Goal: Information Seeking & Learning: Learn about a topic

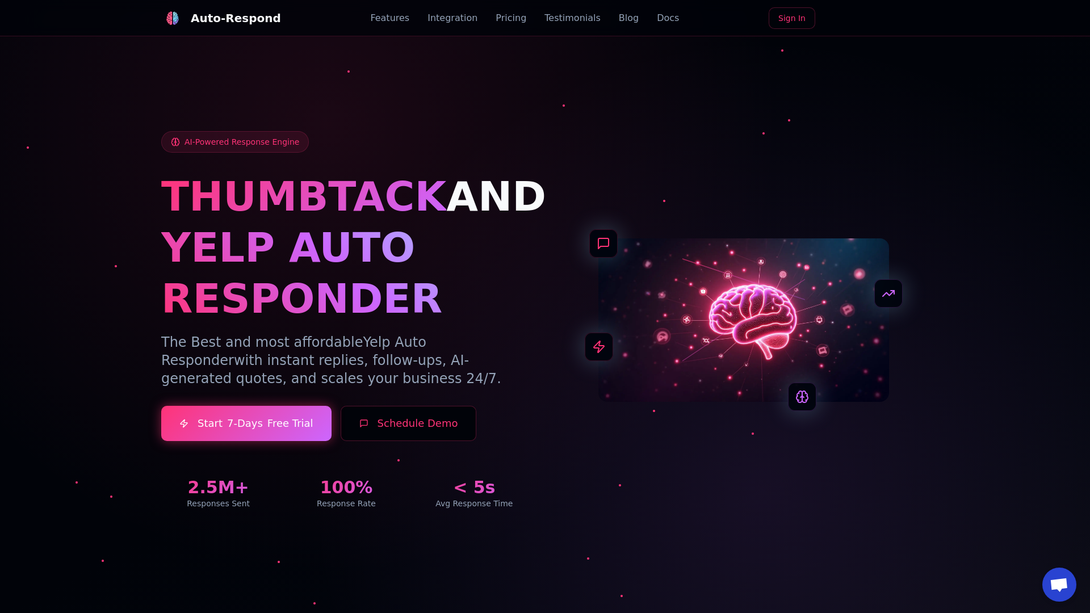
click at [619, 18] on link "Blog" at bounding box center [629, 18] width 20 height 14
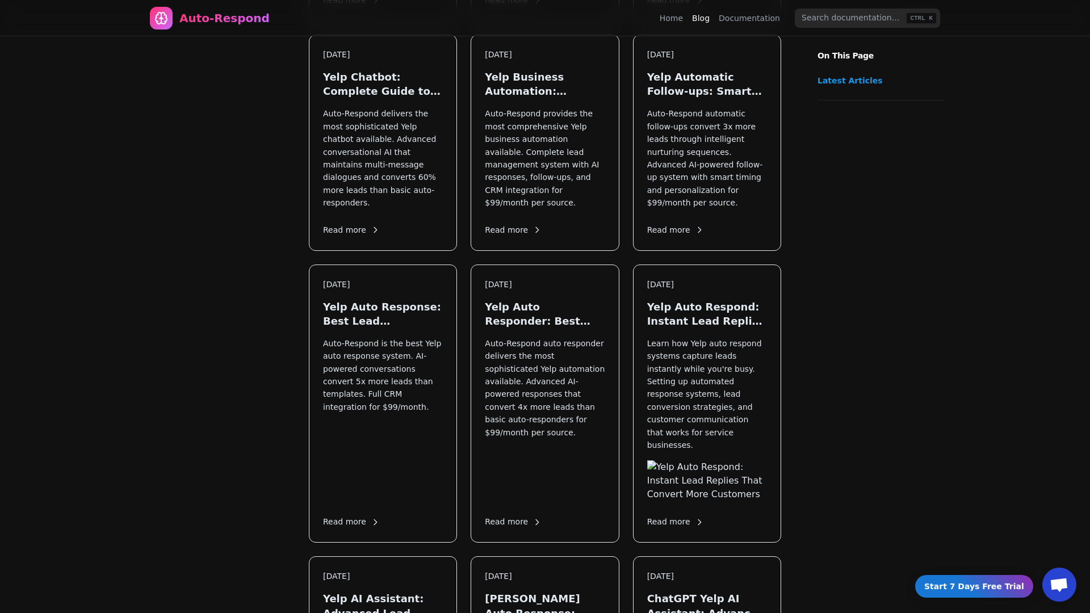
scroll to position [1359, 0]
